Goal: Information Seeking & Learning: Learn about a topic

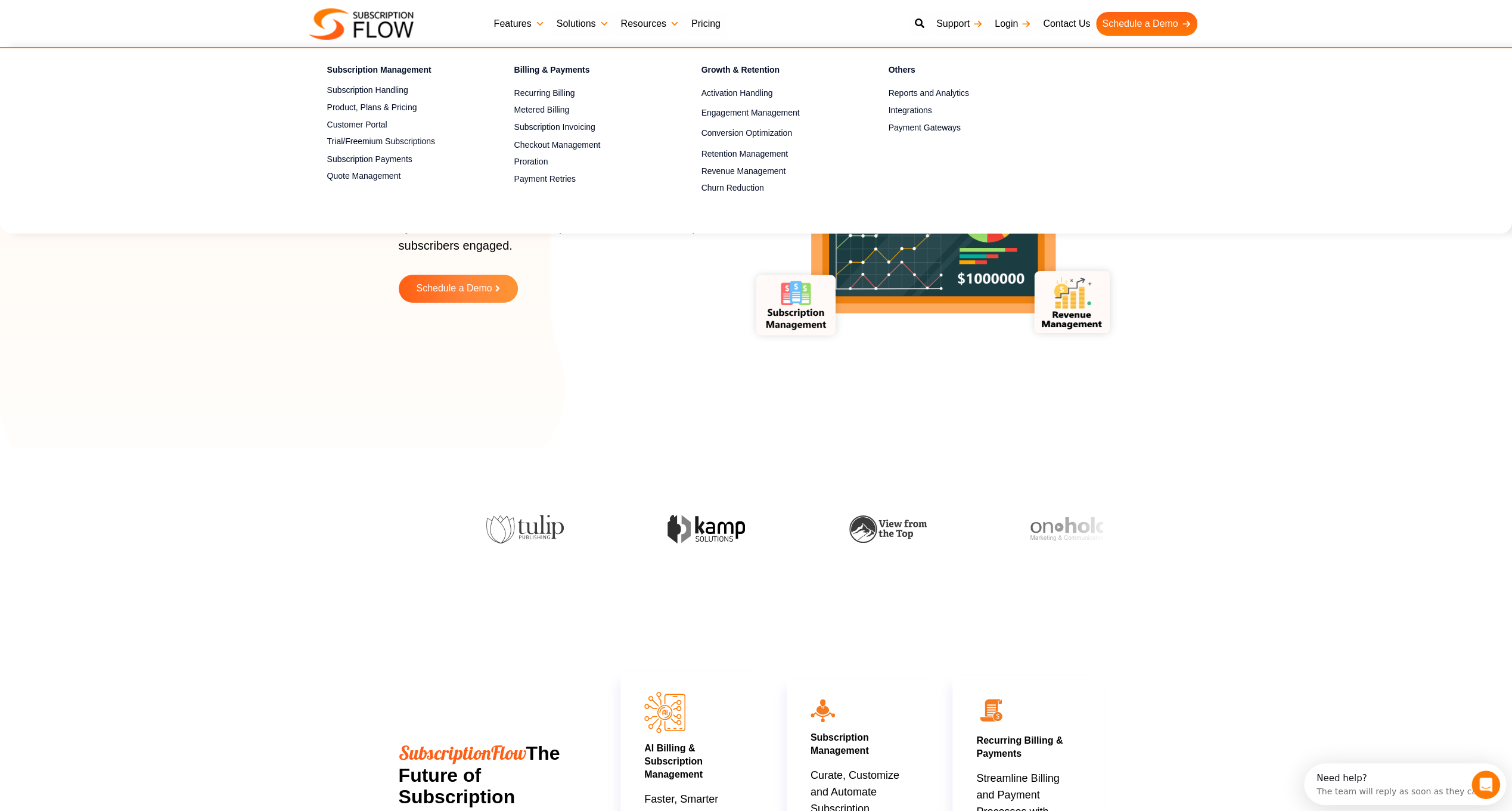
click at [507, 21] on link "Features" at bounding box center [519, 24] width 63 height 24
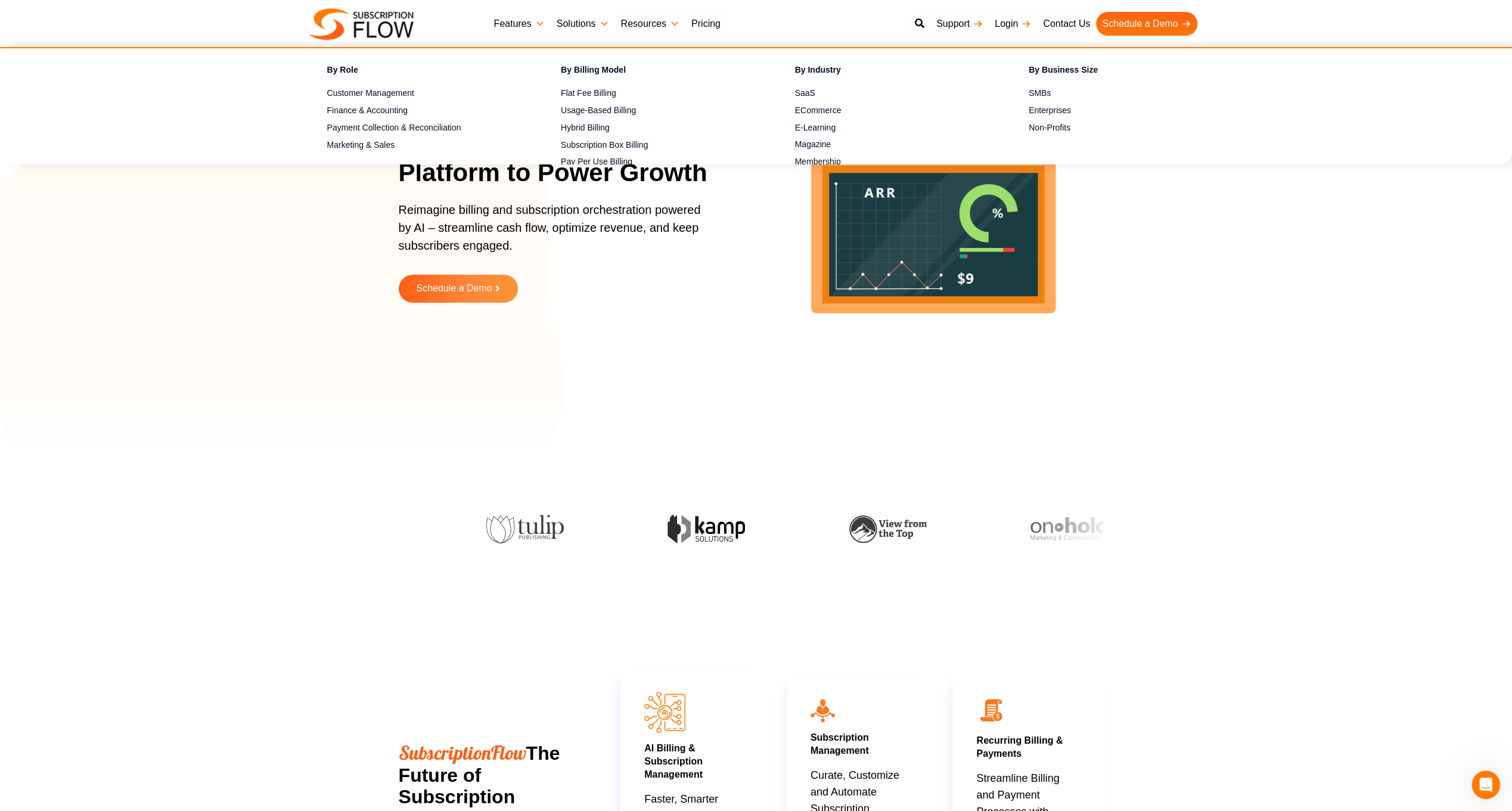
click at [568, 24] on link "Solutions" at bounding box center [582, 24] width 64 height 24
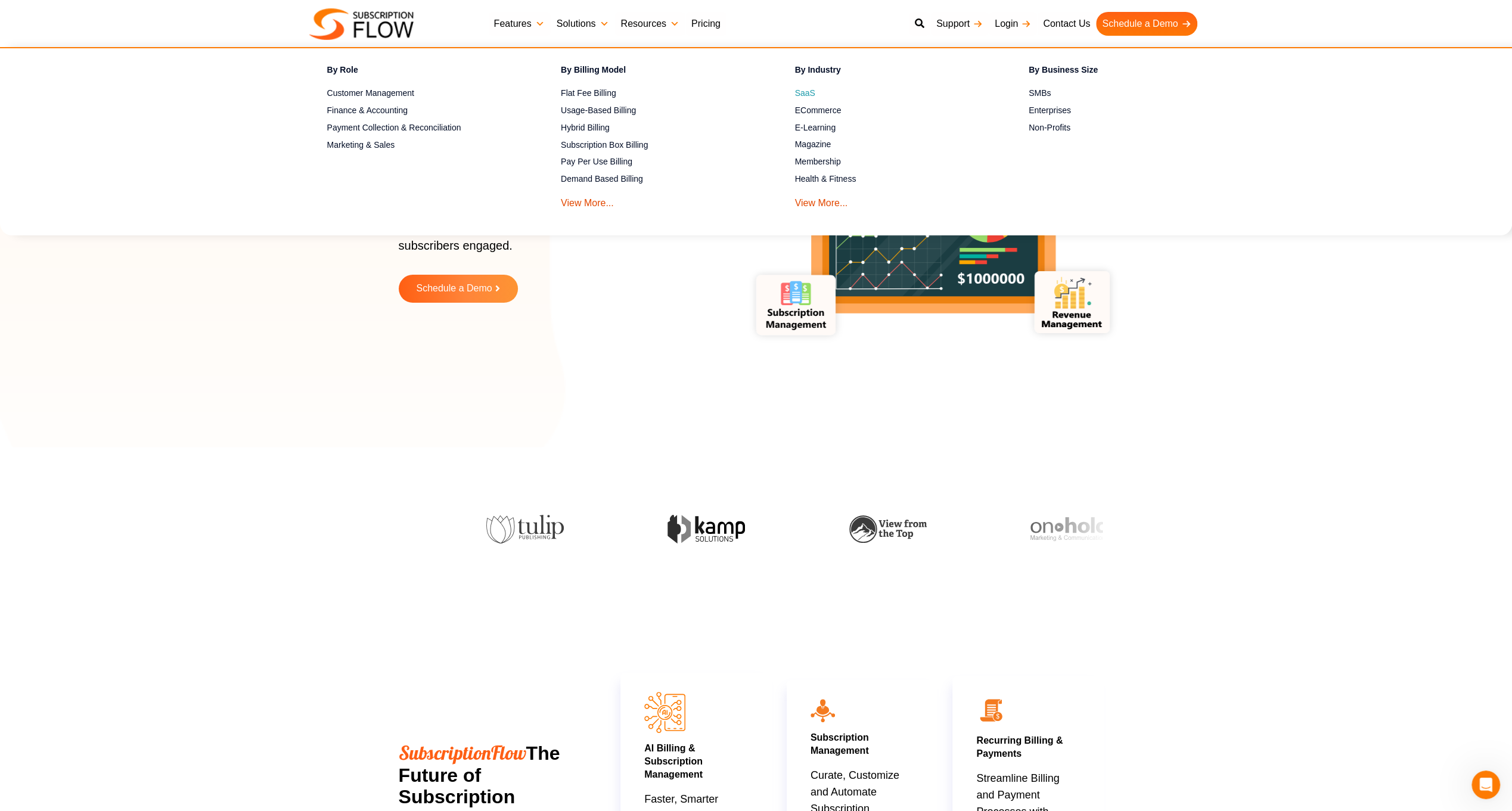
click at [801, 94] on span "SaaS" at bounding box center [805, 93] width 21 height 13
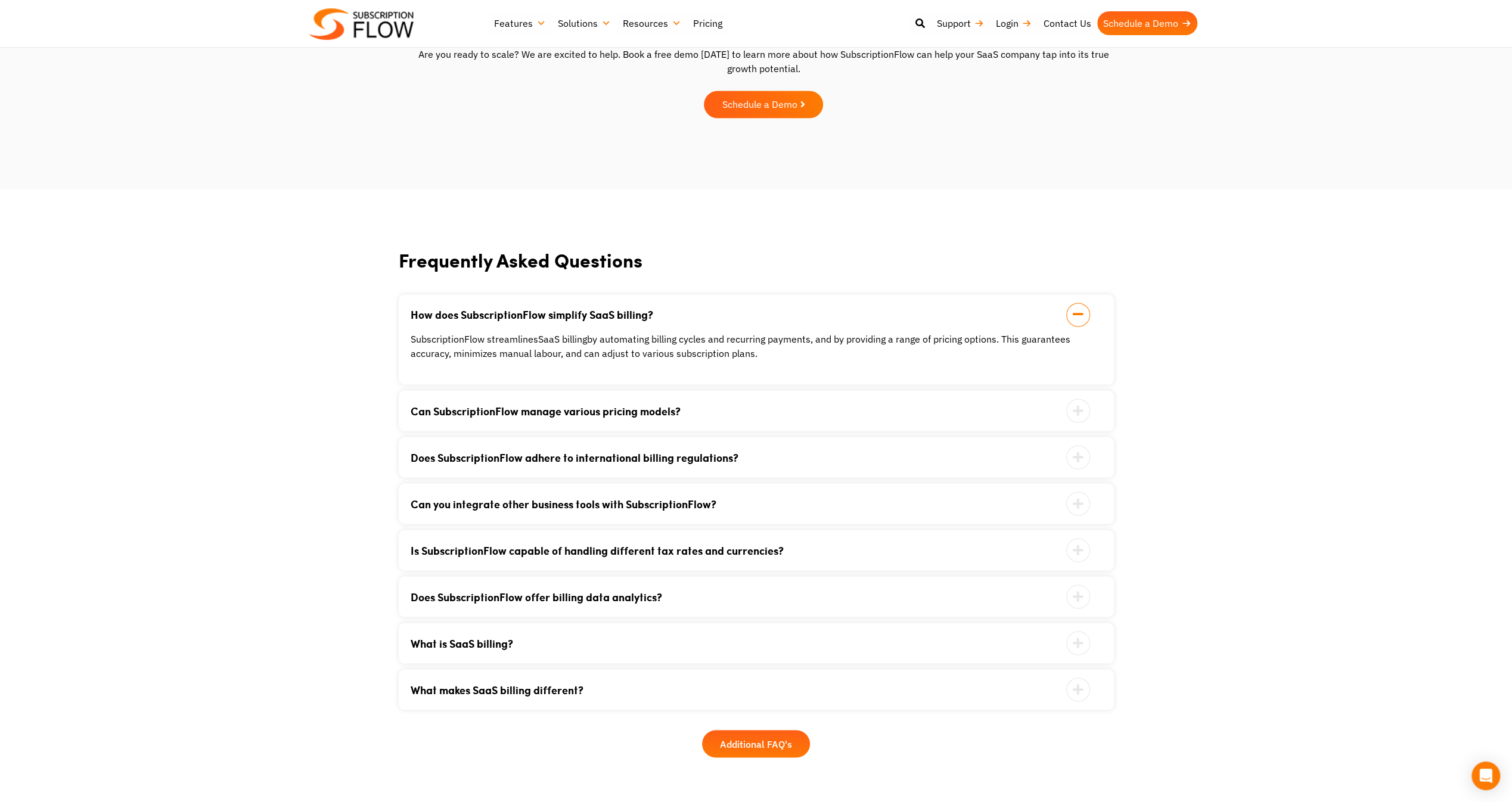
scroll to position [1893, 0]
